Goal: Entertainment & Leisure: Consume media (video, audio)

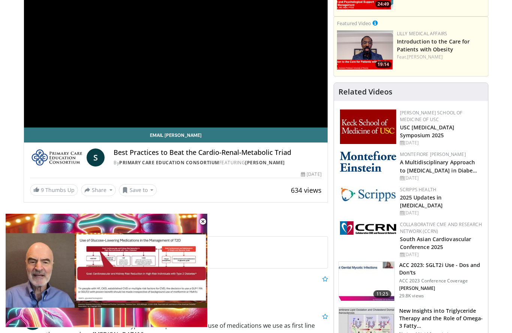
scroll to position [102, 0]
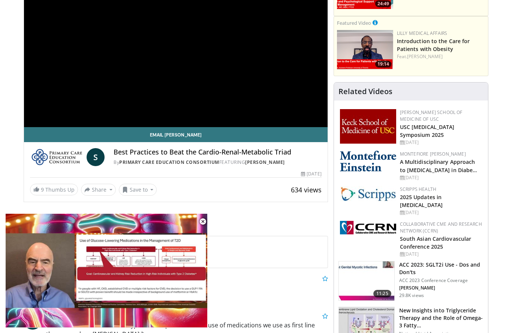
click at [242, 76] on div "**********" at bounding box center [175, 41] width 303 height 171
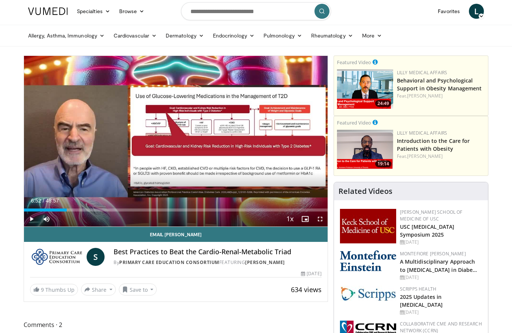
scroll to position [0, 0]
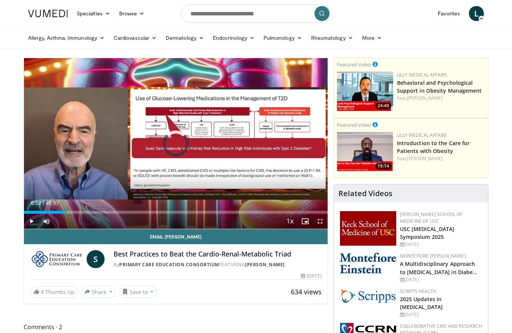
click at [116, 211] on div "Loaded : 12.61%" at bounding box center [175, 212] width 303 height 3
click at [24, 211] on div "Progress Bar" at bounding box center [24, 212] width 0 height 3
click at [187, 211] on div "Loaded : 40.84%" at bounding box center [175, 212] width 303 height 3
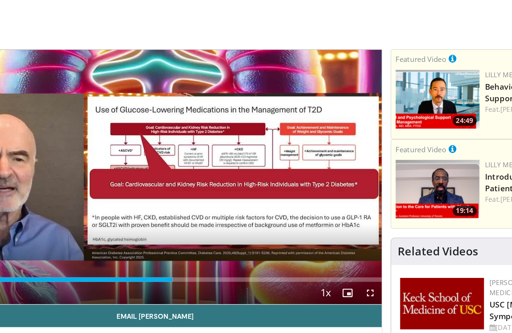
click at [141, 189] on div "Progress Bar" at bounding box center [105, 190] width 163 height 3
click at [167, 189] on div "Loaded : 64.06%" at bounding box center [175, 190] width 303 height 3
click at [188, 189] on div "Progress Bar" at bounding box center [131, 190] width 215 height 3
click at [236, 189] on div "Progress Bar" at bounding box center [253, 190] width 34 height 3
click at [257, 189] on div "Progress Bar" at bounding box center [274, 190] width 34 height 3
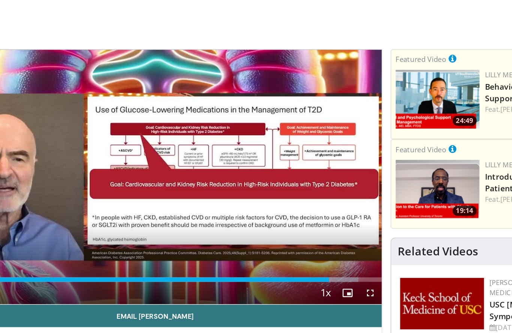
click at [277, 189] on div "Progress Bar" at bounding box center [294, 190] width 34 height 3
click at [238, 189] on div "Progress Bar" at bounding box center [162, 190] width 277 height 3
click at [296, 189] on div "Progress Bar" at bounding box center [311, 190] width 31 height 3
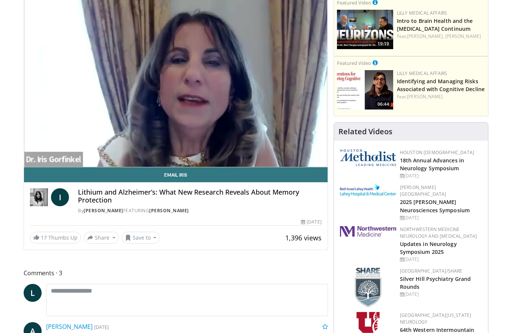
scroll to position [62, 0]
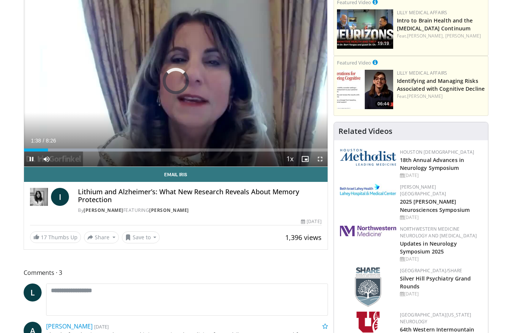
click at [48, 151] on div "Progress Bar" at bounding box center [36, 149] width 24 height 3
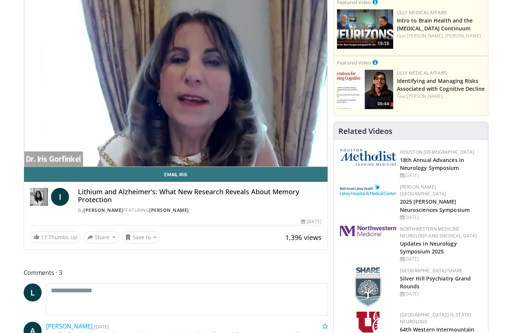
click at [186, 152] on div "Current Time 1:41 / Duration 8:26" at bounding box center [175, 155] width 303 height 7
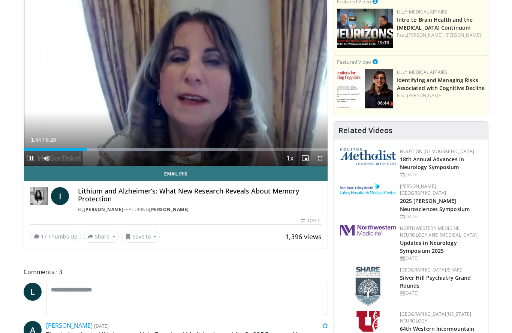
click at [87, 150] on div "Progress Bar" at bounding box center [55, 149] width 63 height 3
click at [161, 150] on div "Progress Bar" at bounding box center [213, 149] width 222 height 3
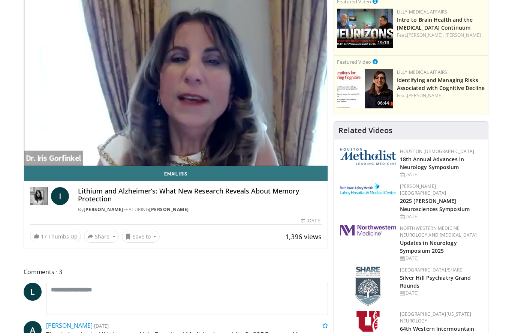
click at [232, 151] on div "Current Time 3:53 / Duration 8:26" at bounding box center [175, 154] width 303 height 7
click at [223, 114] on div "10 seconds Tap to unmute" at bounding box center [175, 80] width 303 height 170
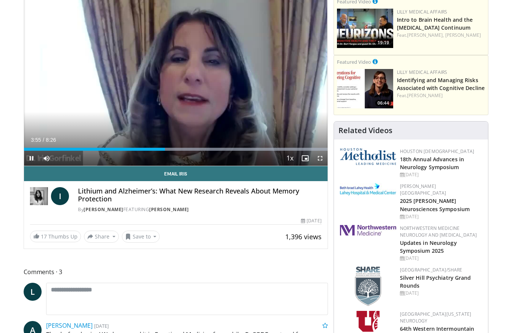
click at [202, 150] on div "Progress Bar" at bounding box center [215, 149] width 226 height 3
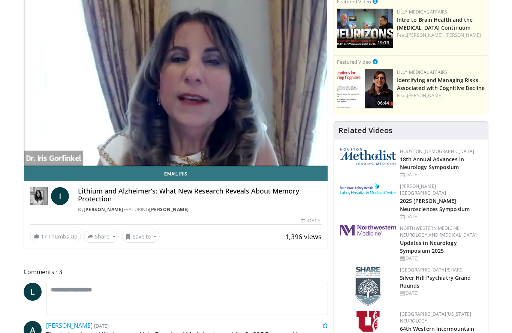
click at [261, 133] on div "10 seconds Tap to unmute" at bounding box center [175, 80] width 303 height 170
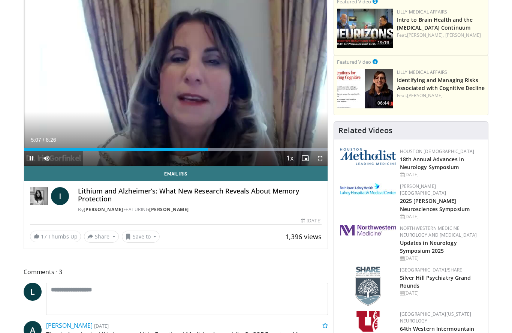
click at [236, 150] on div "Progress Bar" at bounding box center [215, 149] width 226 height 3
click at [239, 149] on div "Progress Bar" at bounding box center [131, 149] width 215 height 3
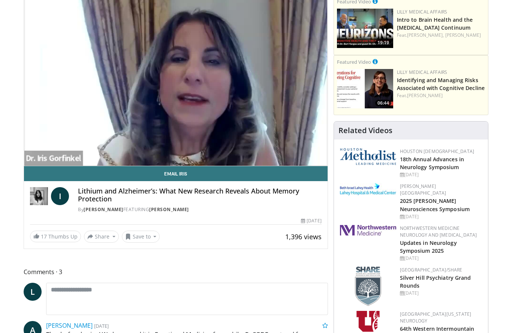
click at [270, 163] on div "Progress Bar" at bounding box center [154, 164] width 260 height 3
click at [284, 163] on div "Progress Bar" at bounding box center [215, 164] width 226 height 3
click at [296, 163] on div "Progress Bar" at bounding box center [215, 164] width 226 height 3
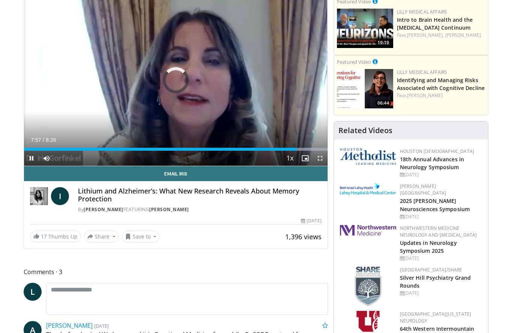
click at [310, 150] on div "Progress Bar" at bounding box center [215, 149] width 226 height 3
click at [319, 151] on span "Video Player" at bounding box center [319, 158] width 15 height 15
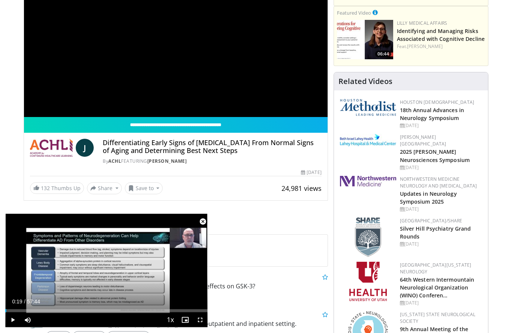
scroll to position [164, 0]
